Goal: Find specific page/section: Find specific page/section

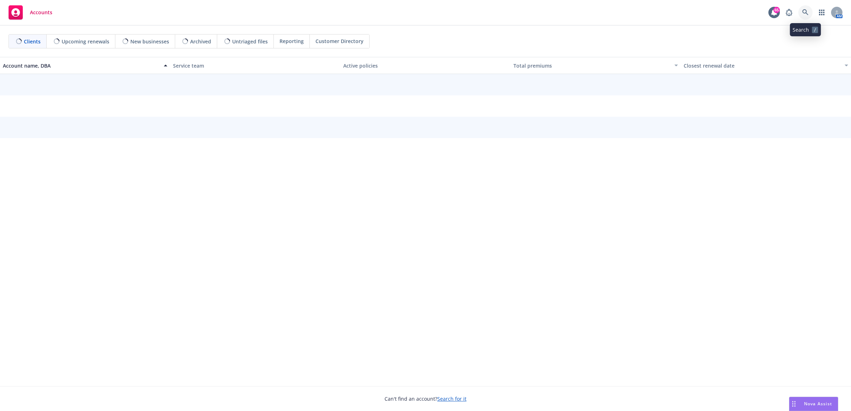
click at [805, 9] on icon at bounding box center [805, 12] width 6 height 6
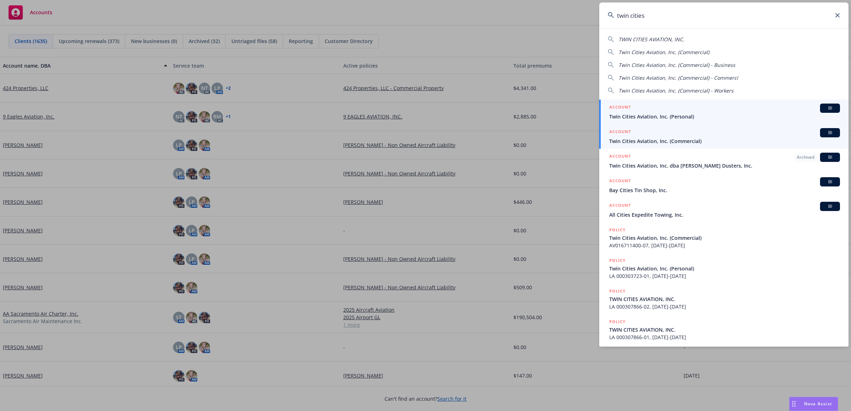
type input "twin cities"
click at [667, 132] on div "ACCOUNT BI" at bounding box center [724, 132] width 231 height 9
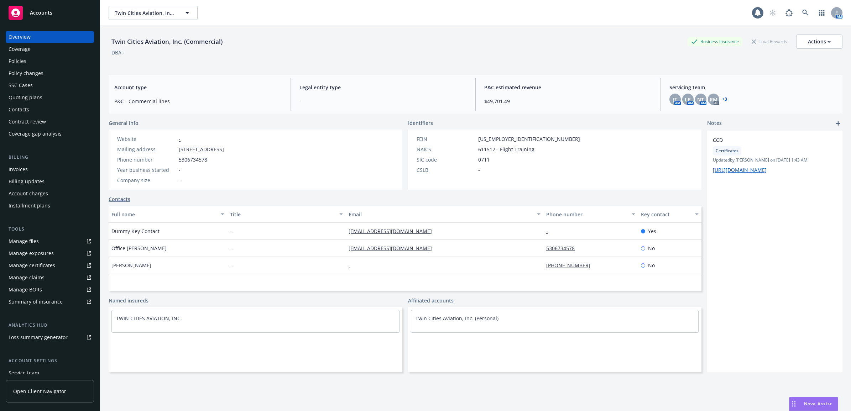
click at [47, 62] on div "Policies" at bounding box center [50, 61] width 83 height 11
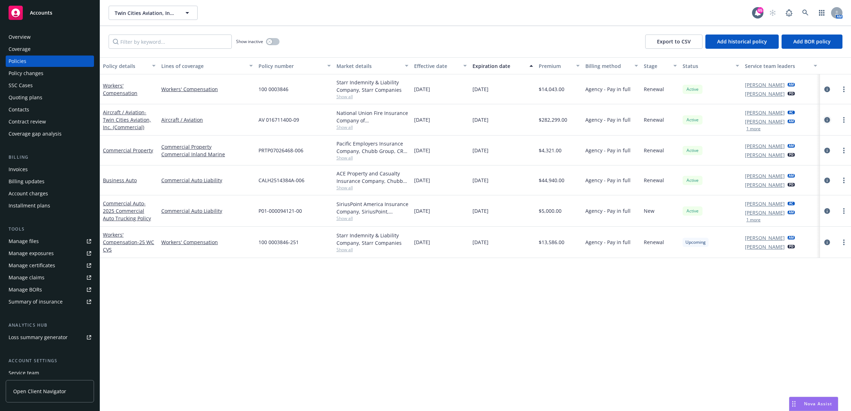
click at [828, 123] on icon "circleInformation" at bounding box center [827, 120] width 6 height 6
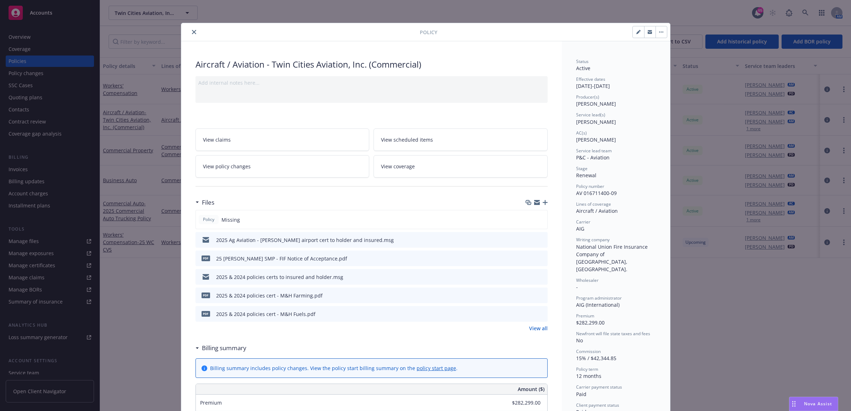
click at [193, 31] on button "close" at bounding box center [194, 32] width 9 height 9
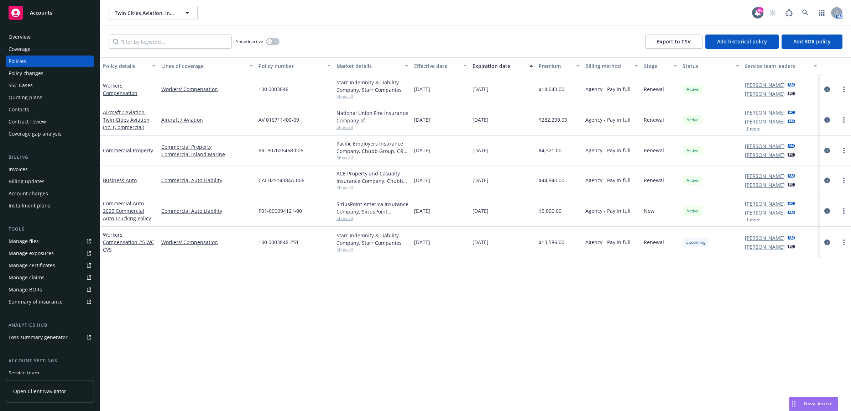
click at [40, 243] on link "Manage files" at bounding box center [50, 241] width 88 height 11
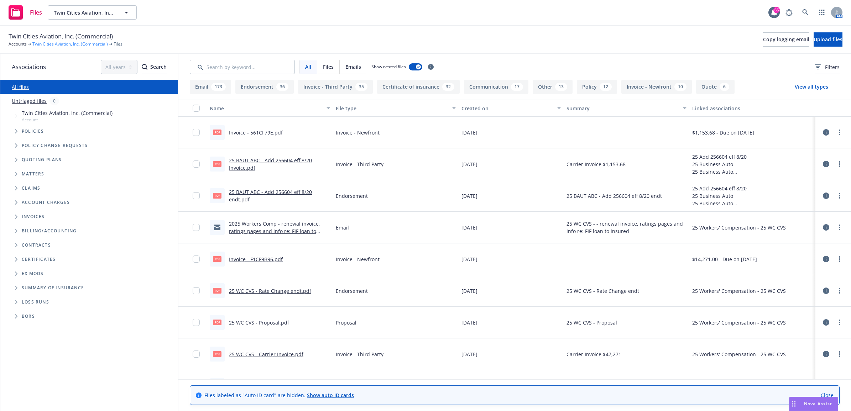
click at [53, 42] on link "Twin Cities Aviation, Inc. (Commercial)" at bounding box center [69, 44] width 75 height 6
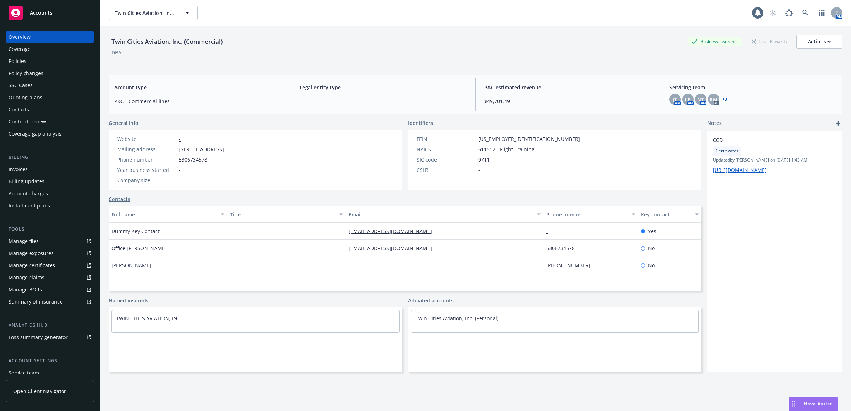
click at [31, 66] on div "Policies" at bounding box center [50, 61] width 83 height 11
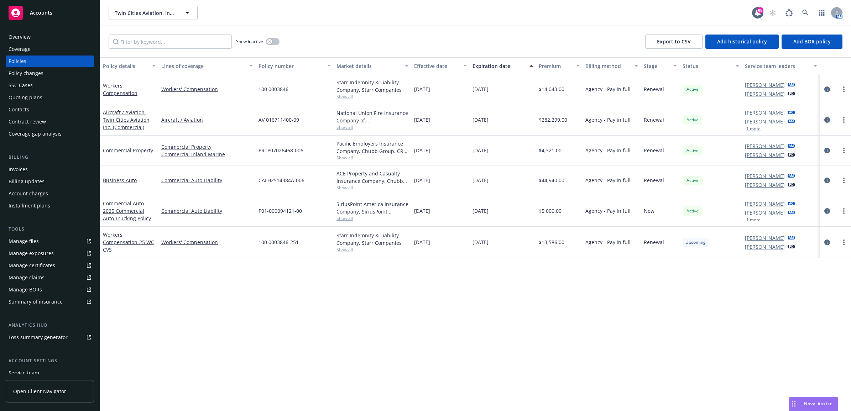
click at [830, 119] on link "circleInformation" at bounding box center [826, 120] width 9 height 9
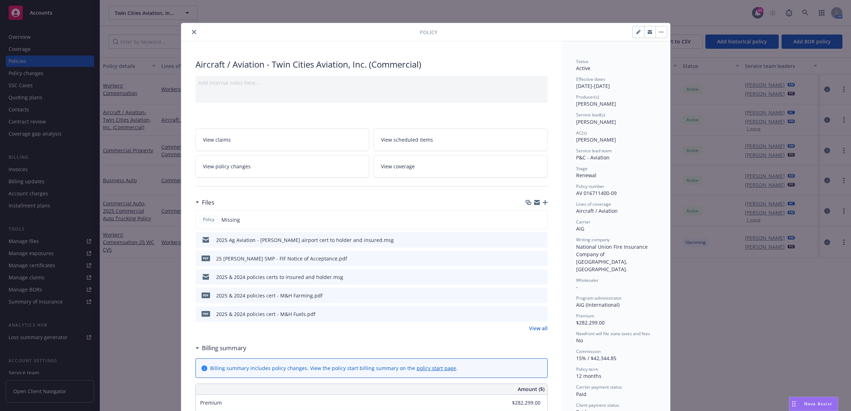
drag, startPoint x: 191, startPoint y: 32, endPoint x: 158, endPoint y: 59, distance: 42.5
click at [192, 32] on icon "close" at bounding box center [194, 32] width 4 height 4
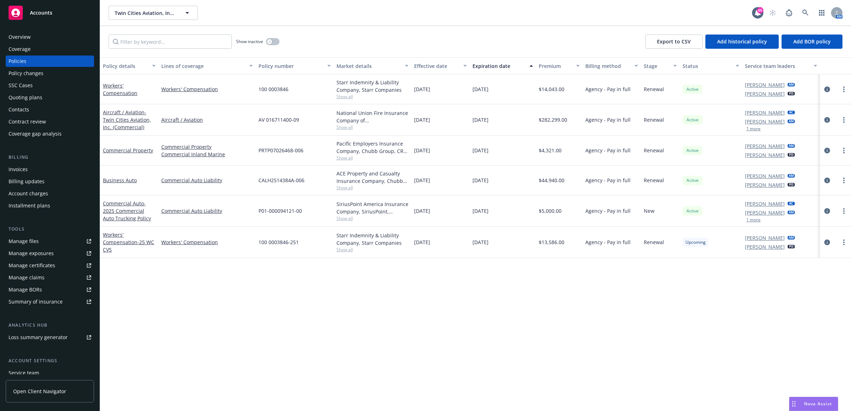
click at [36, 240] on div "Manage files" at bounding box center [24, 241] width 30 height 11
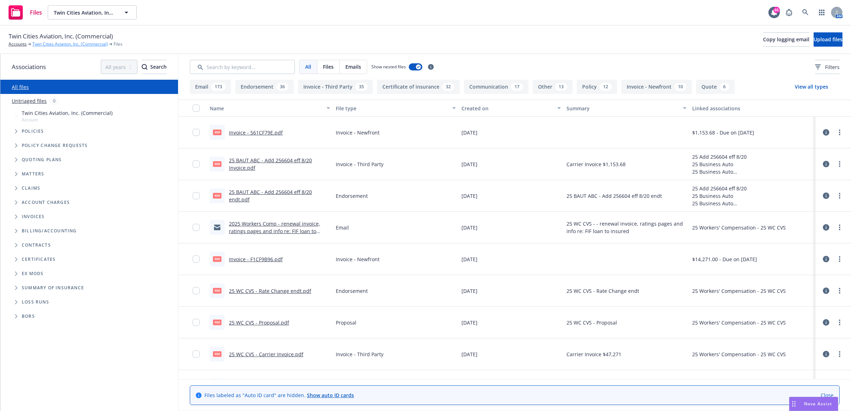
click at [56, 44] on link "Twin Cities Aviation, Inc. (Commercial)" at bounding box center [69, 44] width 75 height 6
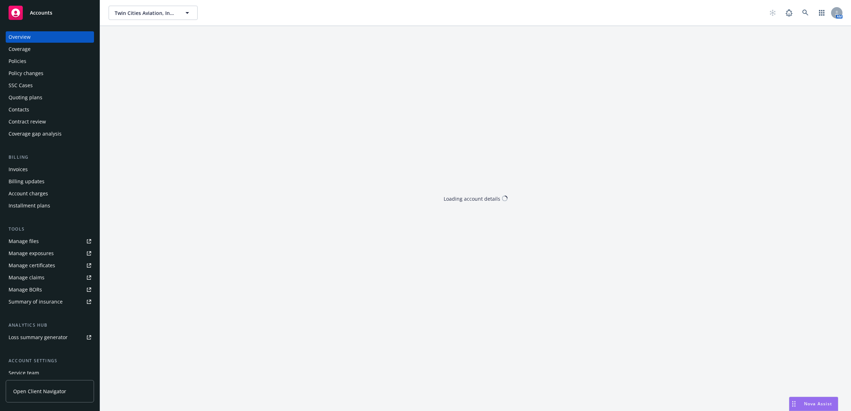
click at [34, 63] on div "Policies" at bounding box center [50, 61] width 83 height 11
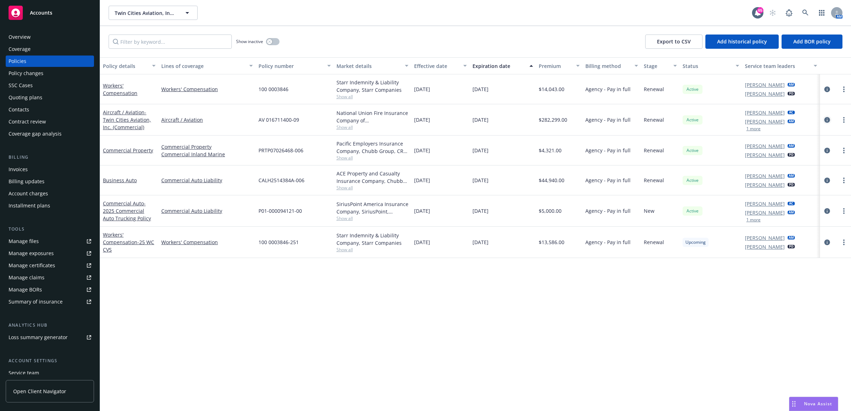
click at [827, 118] on icon "circleInformation" at bounding box center [827, 120] width 6 height 6
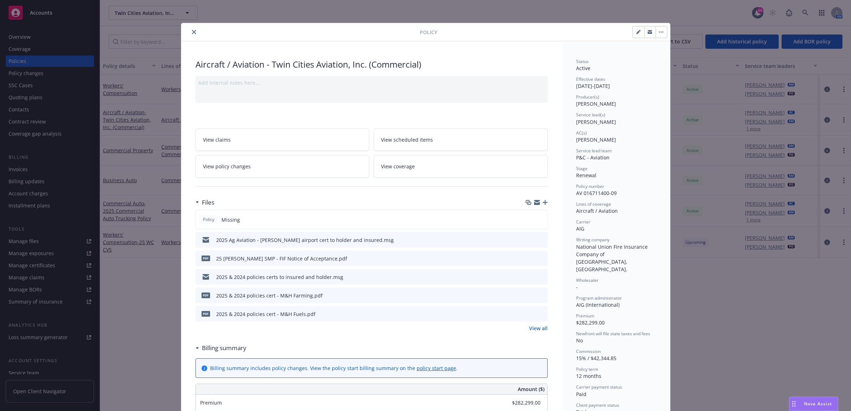
click at [190, 31] on button "close" at bounding box center [194, 32] width 9 height 9
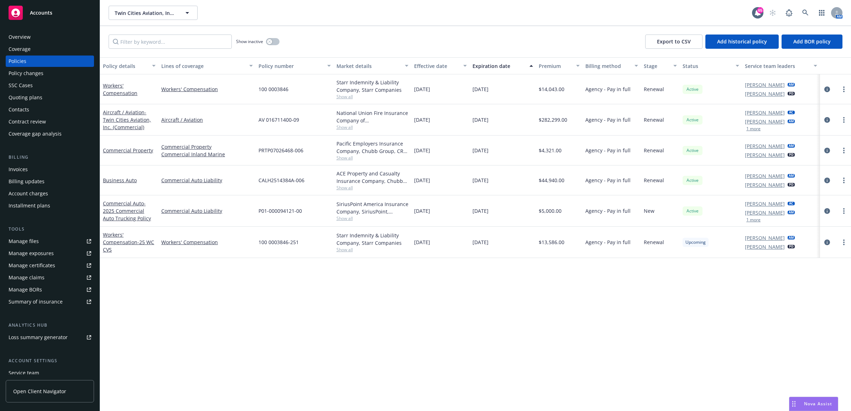
click at [37, 239] on div "Manage files" at bounding box center [24, 241] width 30 height 11
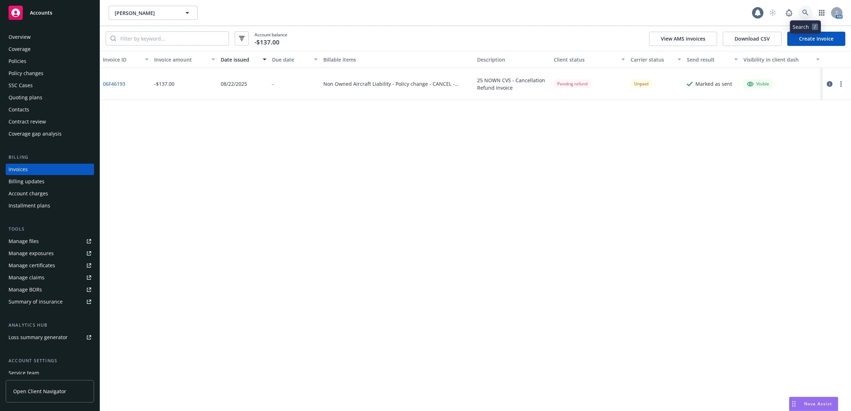
click at [799, 11] on link at bounding box center [805, 13] width 14 height 14
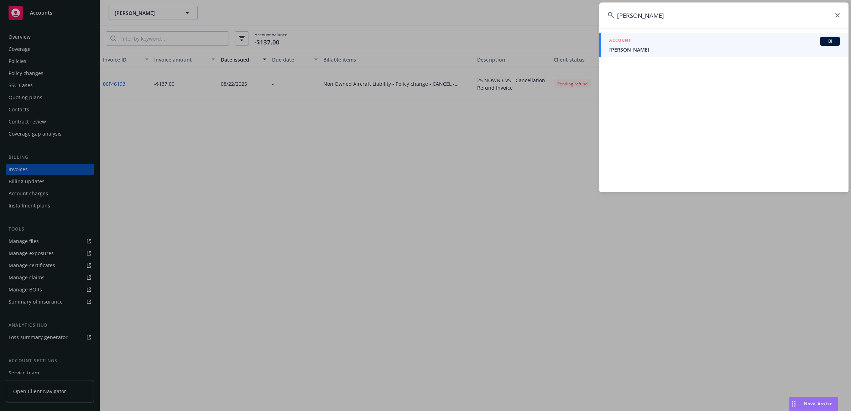
type input "[PERSON_NAME]"
click at [647, 43] on div "ACCOUNT BI" at bounding box center [724, 41] width 231 height 9
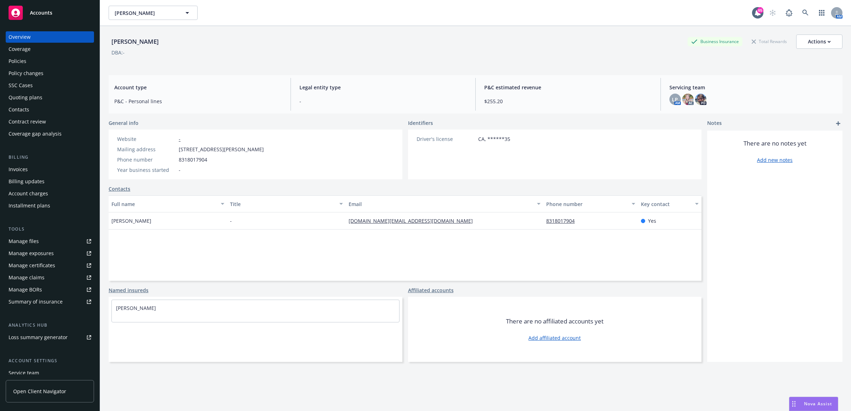
click at [39, 54] on div "Coverage" at bounding box center [50, 48] width 83 height 11
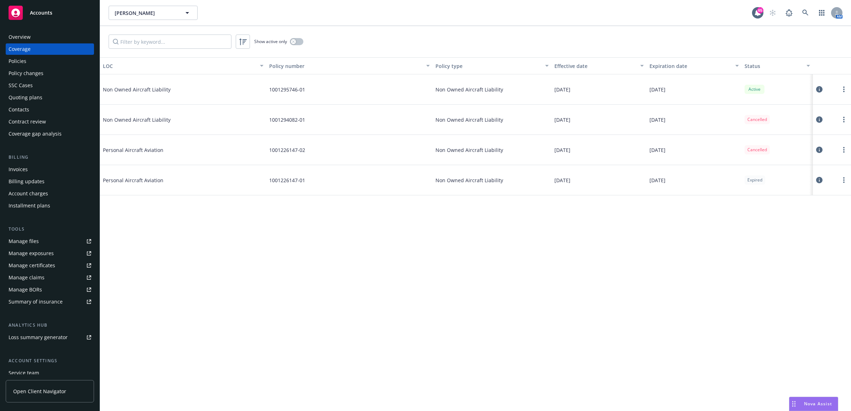
click at [25, 64] on div "Policies" at bounding box center [18, 61] width 18 height 11
